Goal: Task Accomplishment & Management: Manage account settings

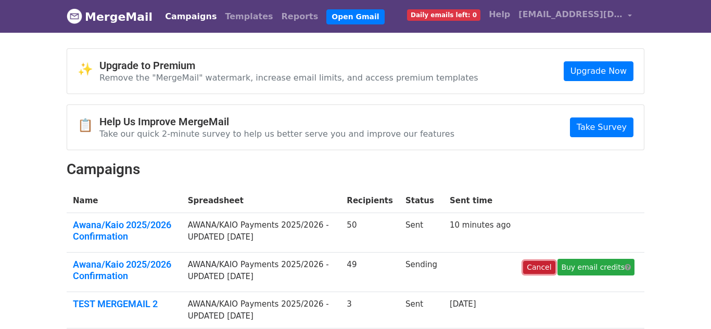
click at [551, 264] on link "Cancel" at bounding box center [539, 267] width 32 height 13
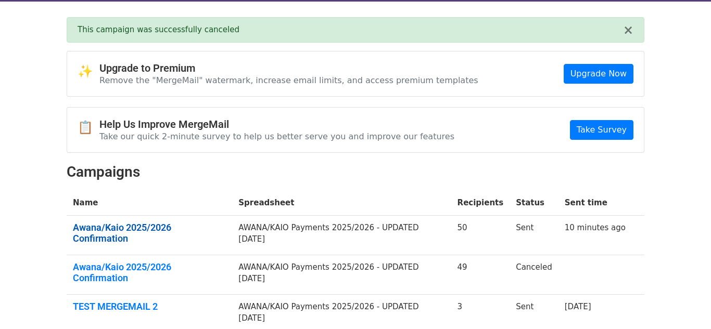
scroll to position [37, 0]
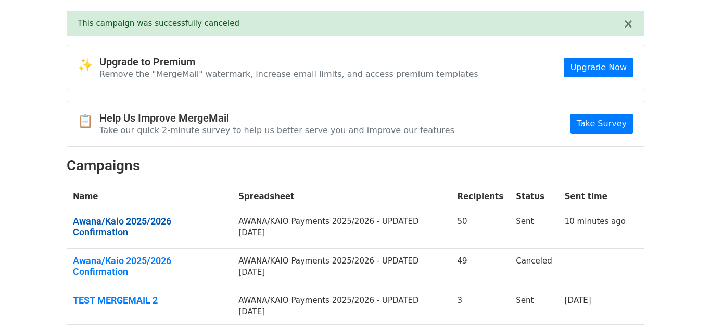
click at [160, 218] on link "Awana/Kaio 2025/2026 Confirmation" at bounding box center [149, 227] width 153 height 22
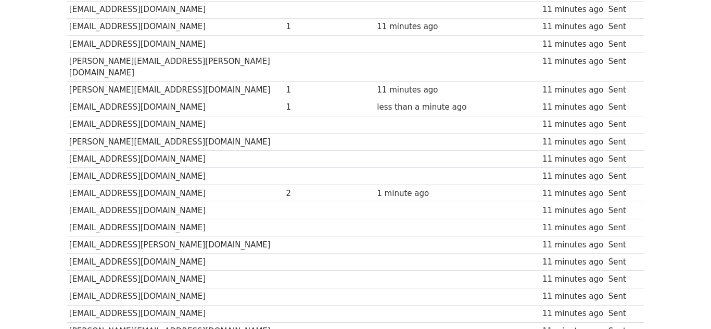
scroll to position [798, 0]
